Goal: Information Seeking & Learning: Learn about a topic

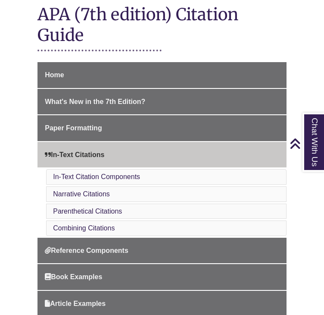
scroll to position [187, 0]
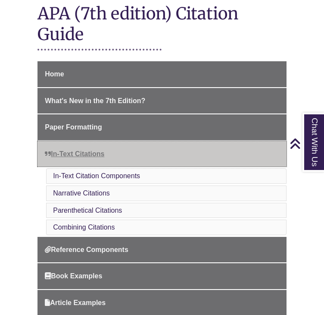
click at [103, 144] on link "In-Text Citations" at bounding box center [162, 154] width 249 height 26
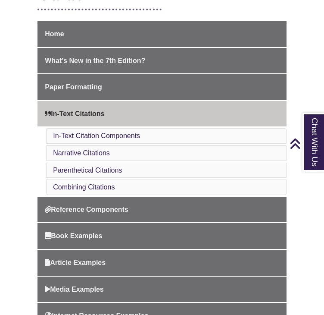
scroll to position [226, 0]
click at [92, 133] on link "In-Text Citation Components" at bounding box center [96, 135] width 87 height 7
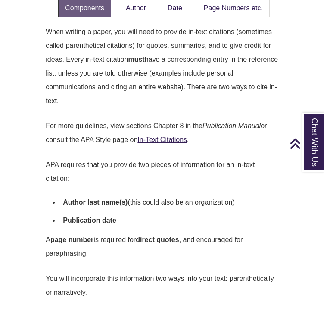
scroll to position [693, 0]
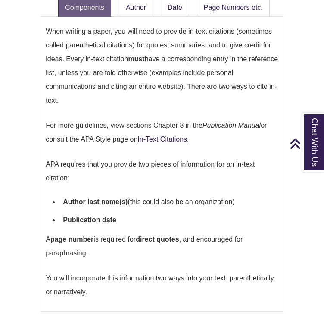
click at [91, 168] on p "APA requires that you provide two pieces of information for an in-text citation:" at bounding box center [162, 171] width 233 height 34
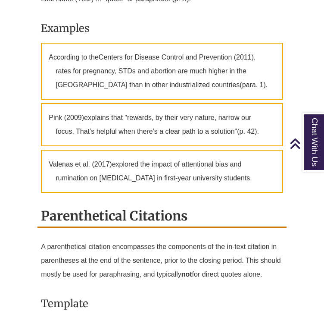
scroll to position [1230, 0]
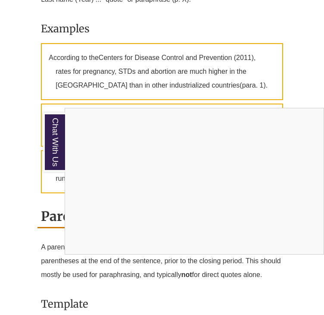
click at [309, 28] on div "Chat With Us" at bounding box center [162, 157] width 324 height 315
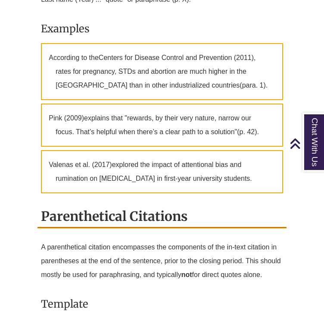
scroll to position [1247, 0]
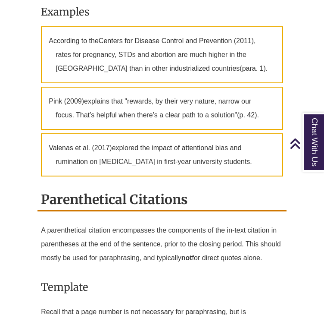
click at [114, 2] on h3 "Examples" at bounding box center [162, 12] width 242 height 20
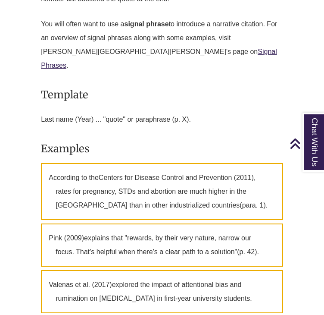
scroll to position [1111, 0]
